Goal: Information Seeking & Learning: Learn about a topic

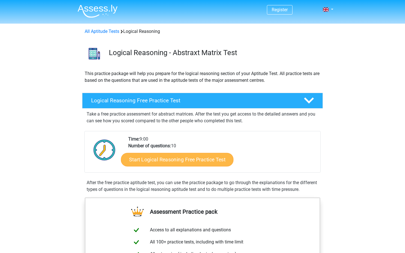
click at [190, 157] on link "Start Logical Reasoning Free Practice Test" at bounding box center [177, 159] width 112 height 13
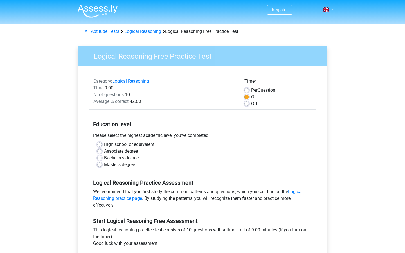
click at [99, 142] on div "High school or equivalent" at bounding box center [202, 144] width 210 height 7
click at [104, 144] on label "High school or equivalent" at bounding box center [129, 144] width 50 height 7
click at [101, 144] on input "High school or equivalent" at bounding box center [99, 144] width 4 height 6
radio input "true"
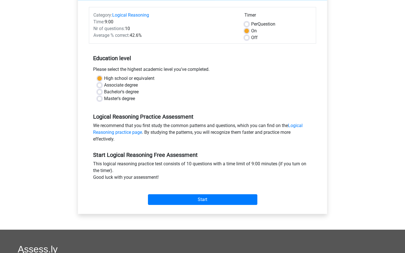
scroll to position [66, 0]
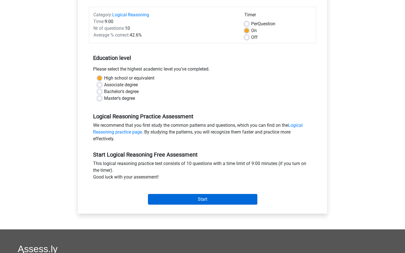
click at [166, 201] on input "Start" at bounding box center [202, 199] width 109 height 11
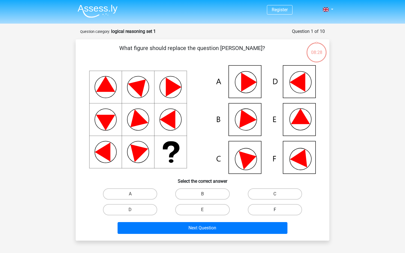
click at [266, 209] on label "F" at bounding box center [275, 209] width 54 height 11
click at [275, 210] on input "F" at bounding box center [277, 212] width 4 height 4
radio input "true"
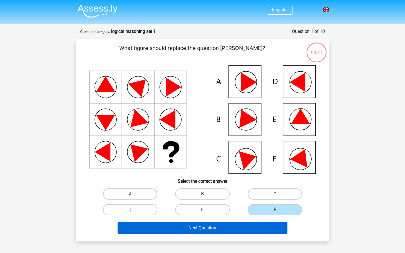
click at [234, 226] on button "Next Question" at bounding box center [202, 228] width 170 height 12
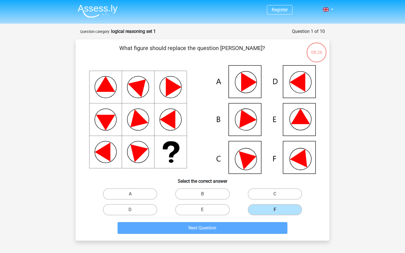
scroll to position [28, 0]
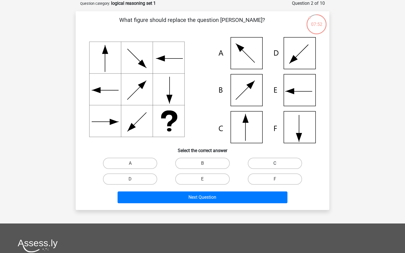
click at [254, 164] on label "C" at bounding box center [275, 163] width 54 height 11
click at [275, 164] on input "C" at bounding box center [277, 165] width 4 height 4
radio input "true"
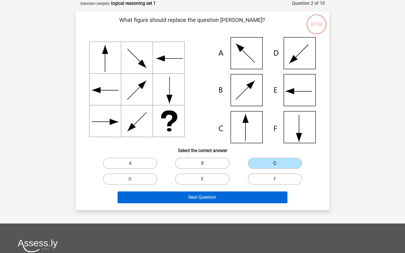
click at [212, 195] on button "Next Question" at bounding box center [202, 197] width 170 height 12
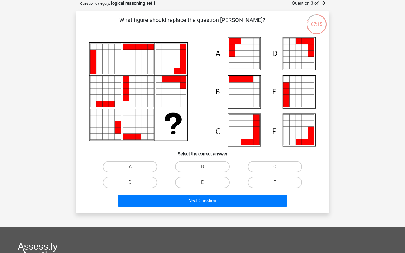
click at [205, 182] on input "E" at bounding box center [204, 184] width 4 height 4
radio input "true"
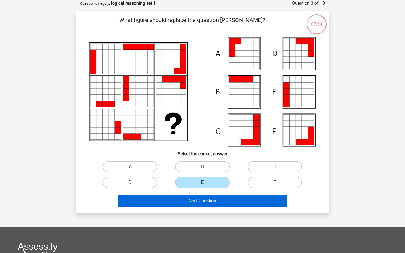
click at [204, 198] on button "Next Question" at bounding box center [202, 201] width 170 height 12
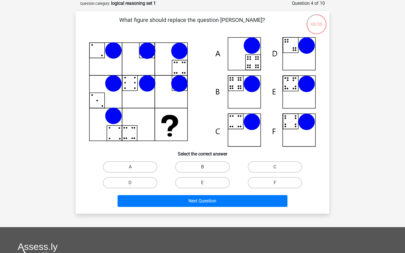
click at [191, 164] on label "B" at bounding box center [202, 166] width 54 height 11
click at [202, 167] on input "B" at bounding box center [204, 169] width 4 height 4
radio input "true"
click at [122, 163] on label "A" at bounding box center [130, 166] width 54 height 11
click at [130, 167] on input "A" at bounding box center [132, 169] width 4 height 4
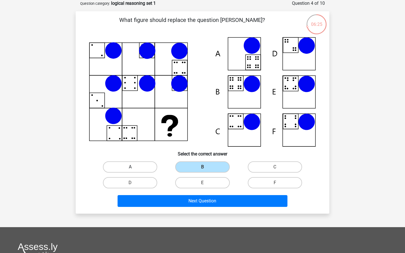
radio input "true"
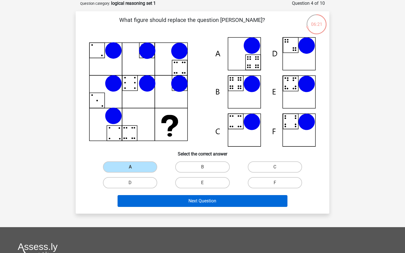
click at [173, 202] on button "Next Question" at bounding box center [202, 201] width 170 height 12
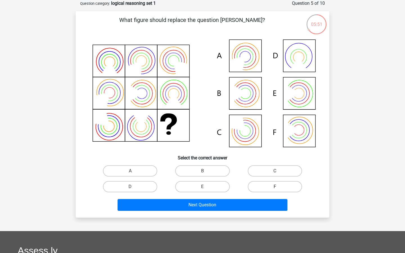
click at [264, 185] on label "F" at bounding box center [275, 186] width 54 height 11
click at [275, 187] on input "F" at bounding box center [277, 189] width 4 height 4
radio input "true"
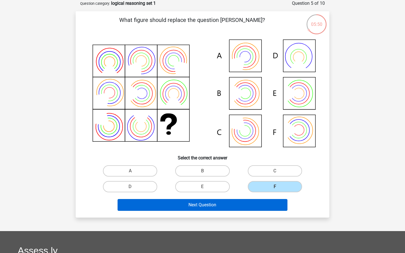
click at [218, 209] on button "Next Question" at bounding box center [202, 205] width 170 height 12
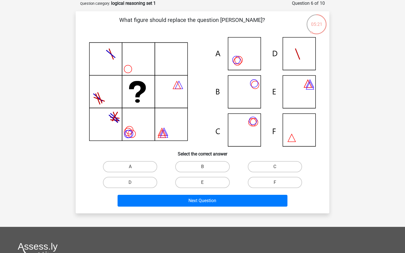
click at [133, 167] on input "A" at bounding box center [132, 169] width 4 height 4
radio input "true"
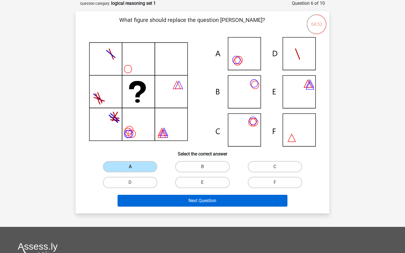
click at [169, 205] on button "Next Question" at bounding box center [202, 201] width 170 height 12
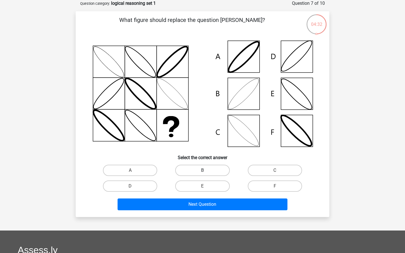
click at [207, 170] on label "B" at bounding box center [202, 170] width 54 height 11
click at [206, 170] on input "B" at bounding box center [204, 172] width 4 height 4
radio input "true"
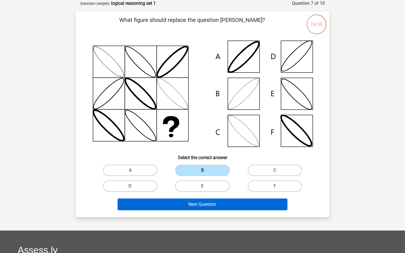
click at [205, 199] on button "Next Question" at bounding box center [202, 204] width 170 height 12
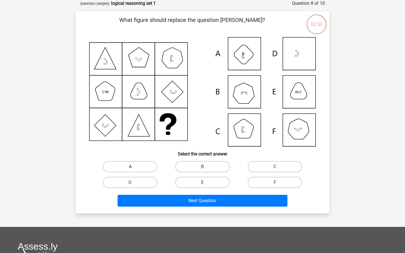
click at [146, 163] on label "A" at bounding box center [130, 166] width 54 height 11
click at [134, 167] on input "A" at bounding box center [132, 169] width 4 height 4
radio input "true"
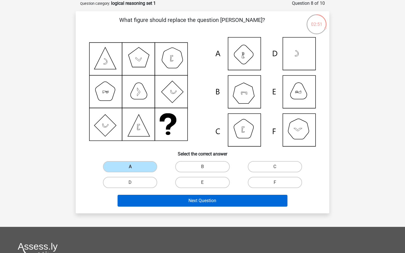
click at [162, 199] on button "Next Question" at bounding box center [202, 201] width 170 height 12
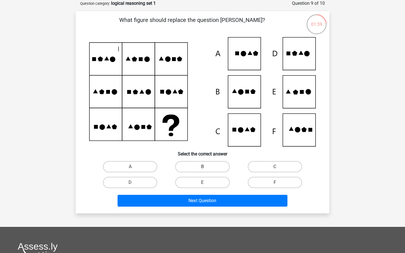
click at [191, 165] on label "B" at bounding box center [202, 166] width 54 height 11
click at [202, 167] on input "B" at bounding box center [204, 169] width 4 height 4
radio input "true"
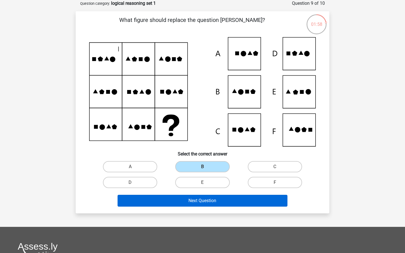
click at [201, 200] on button "Next Question" at bounding box center [202, 201] width 170 height 12
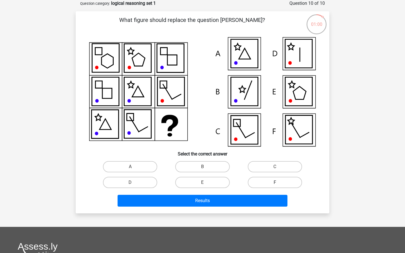
click at [266, 180] on label "F" at bounding box center [275, 182] width 54 height 11
click at [275, 182] on input "F" at bounding box center [277, 184] width 4 height 4
radio input "true"
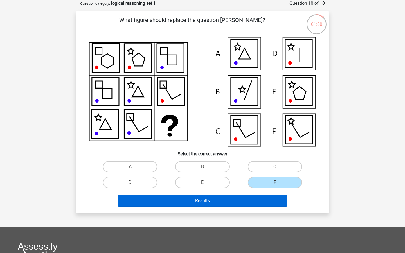
click at [251, 197] on button "Results" at bounding box center [202, 201] width 170 height 12
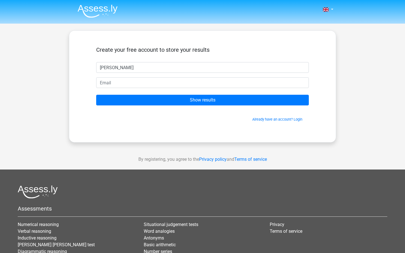
type input "[PERSON_NAME]"
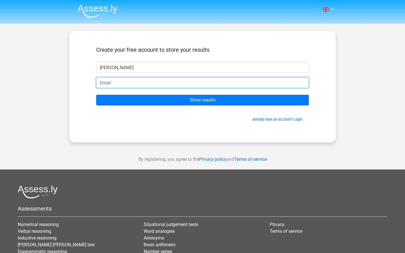
click at [172, 79] on input "email" at bounding box center [202, 82] width 212 height 11
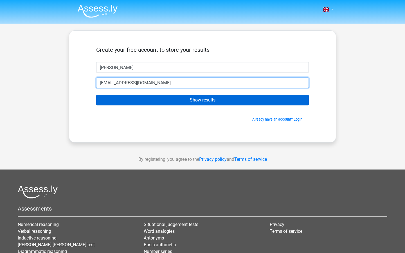
type input "[EMAIL_ADDRESS][DOMAIN_NAME]"
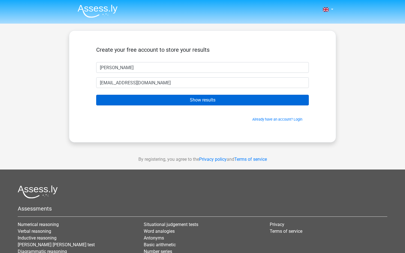
click at [151, 98] on input "Show results" at bounding box center [202, 100] width 212 height 11
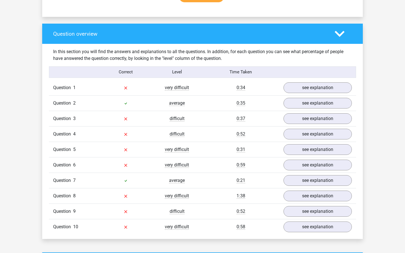
scroll to position [393, 0]
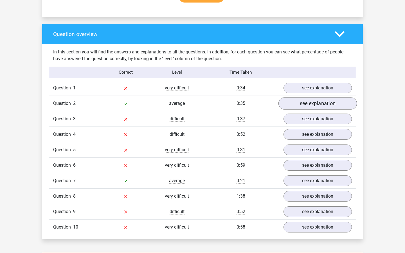
click at [310, 101] on link "see explanation" at bounding box center [317, 103] width 78 height 12
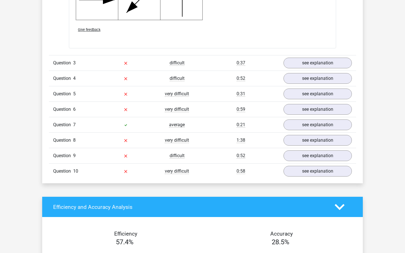
scroll to position [819, 0]
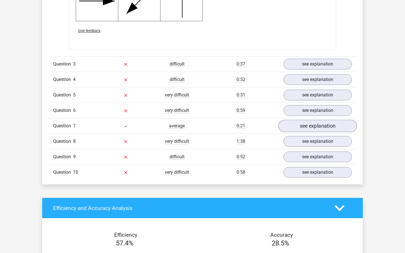
click at [289, 125] on link "see explanation" at bounding box center [317, 126] width 78 height 12
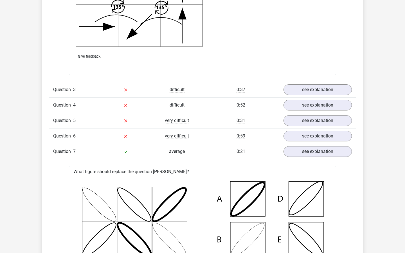
scroll to position [752, 0]
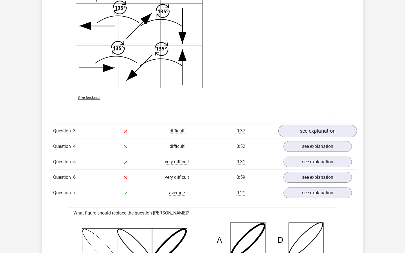
click at [304, 129] on link "see explanation" at bounding box center [317, 131] width 78 height 12
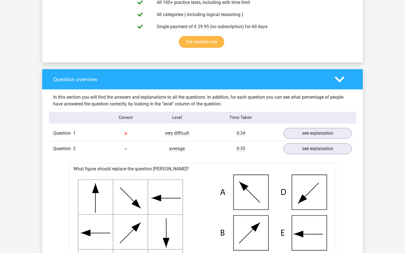
scroll to position [350, 0]
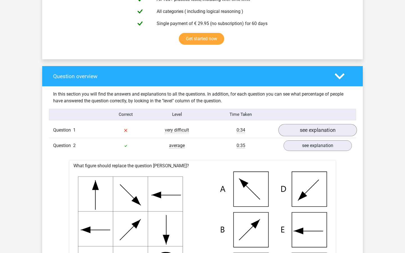
click at [295, 132] on link "see explanation" at bounding box center [317, 130] width 78 height 12
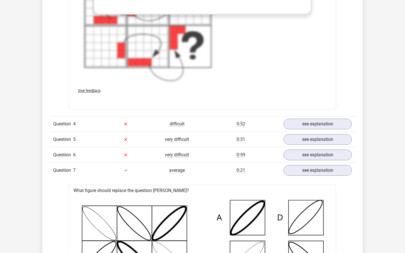
scroll to position [1584, 0]
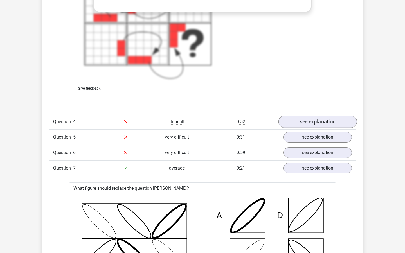
click at [294, 124] on link "see explanation" at bounding box center [317, 122] width 78 height 12
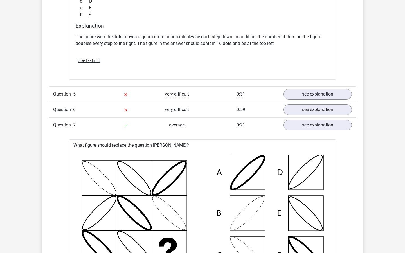
scroll to position [1884, 0]
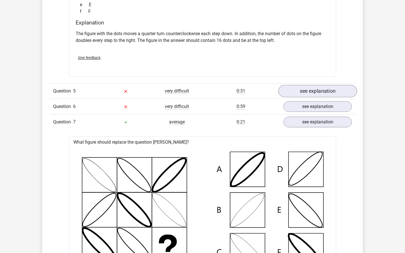
click at [306, 85] on link "see explanation" at bounding box center [317, 91] width 78 height 12
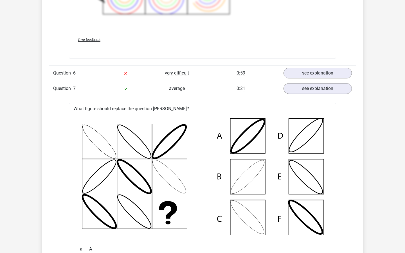
scroll to position [2331, 0]
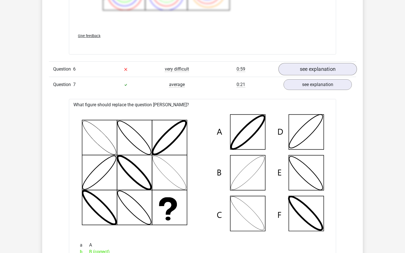
click at [309, 68] on link "see explanation" at bounding box center [317, 69] width 78 height 12
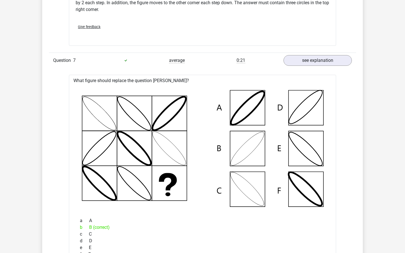
scroll to position [2503, 0]
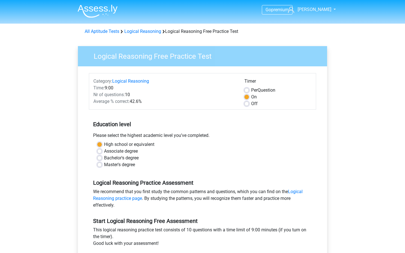
scroll to position [66, 0]
